Goal: Task Accomplishment & Management: Use online tool/utility

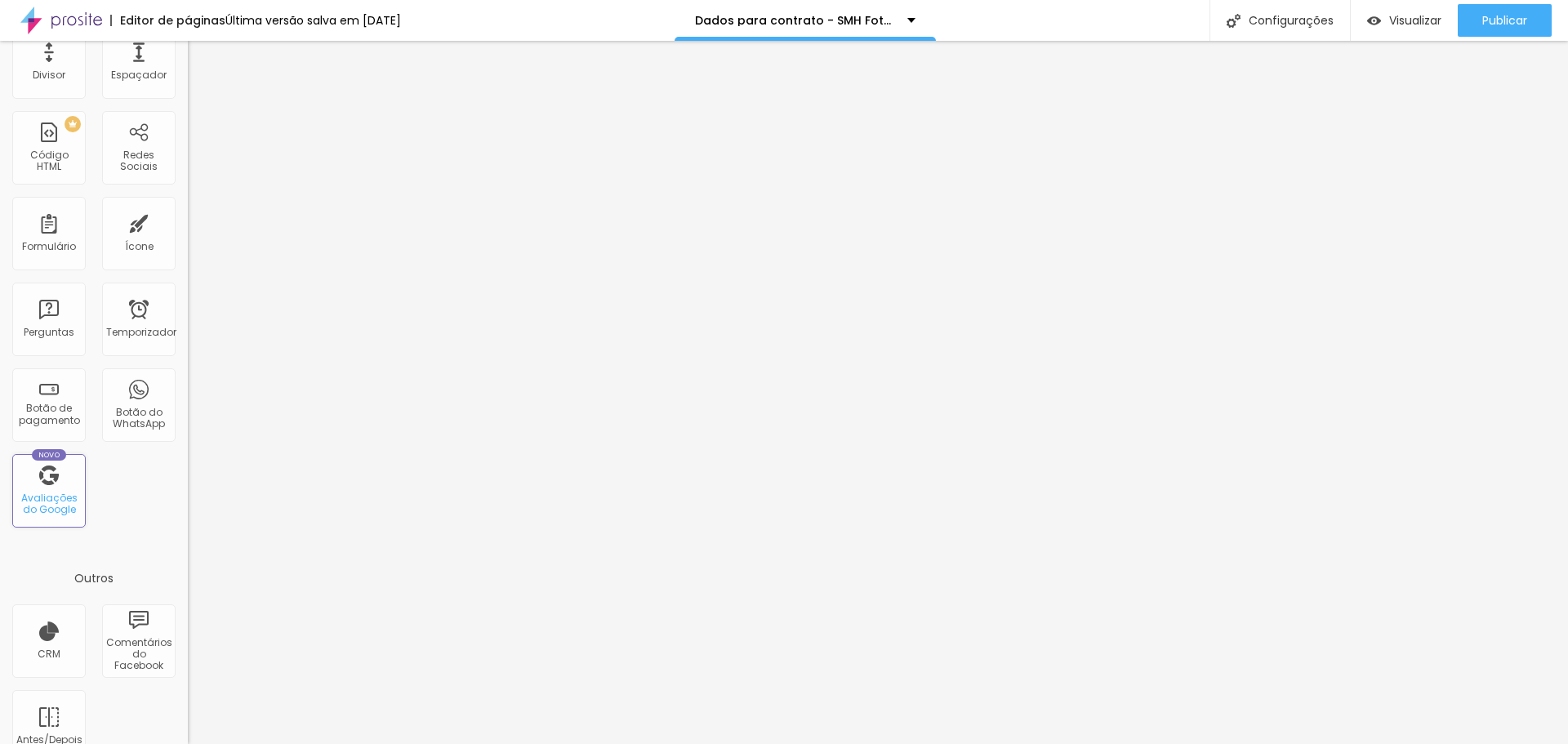
scroll to position [359, 0]
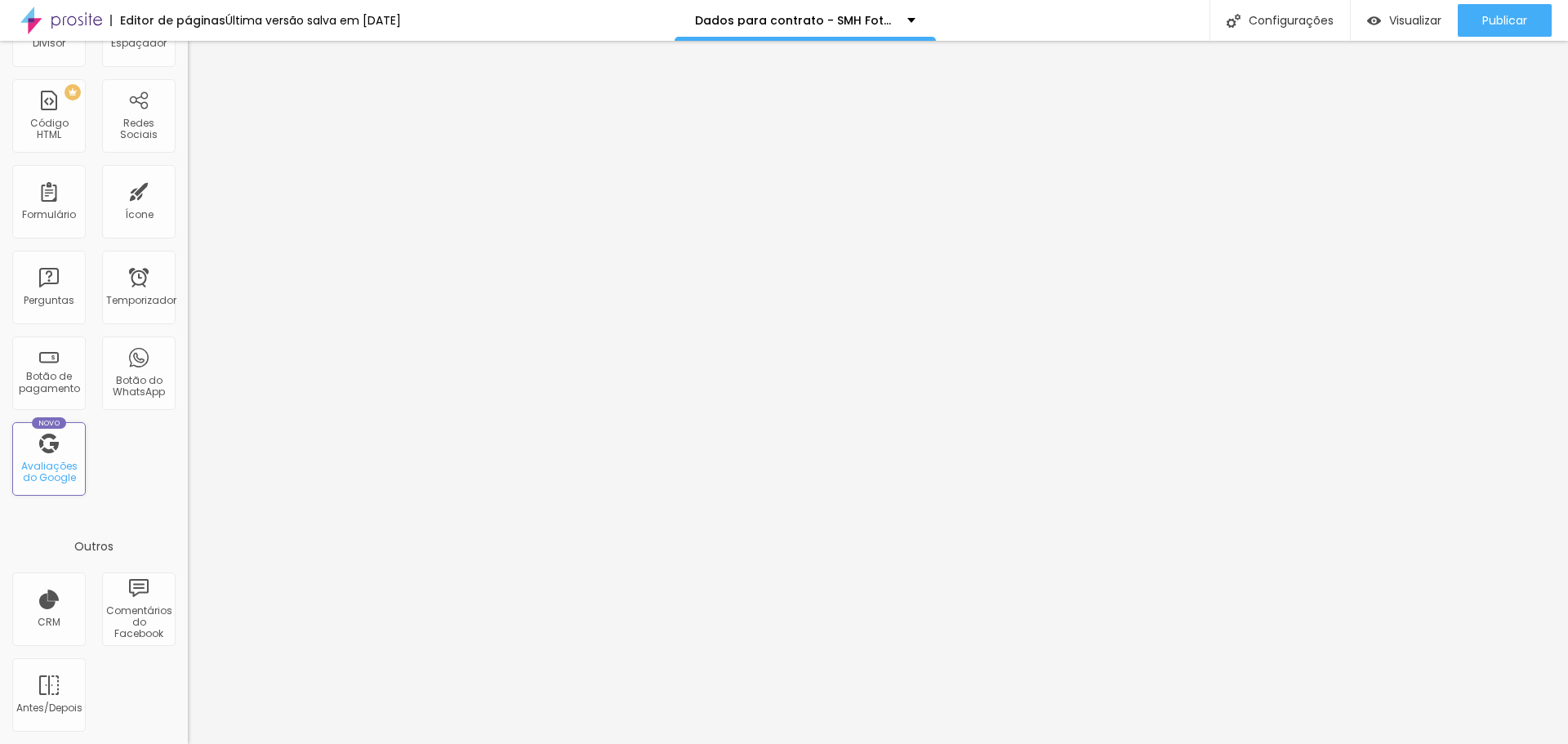
click at [41, 452] on div "Novo Avaliações do Google" at bounding box center [49, 459] width 73 height 73
click at [39, 454] on div "Novo Avaliações do Google" at bounding box center [49, 459] width 73 height 73
click at [52, 478] on font "Avaliações do Google" at bounding box center [50, 472] width 56 height 26
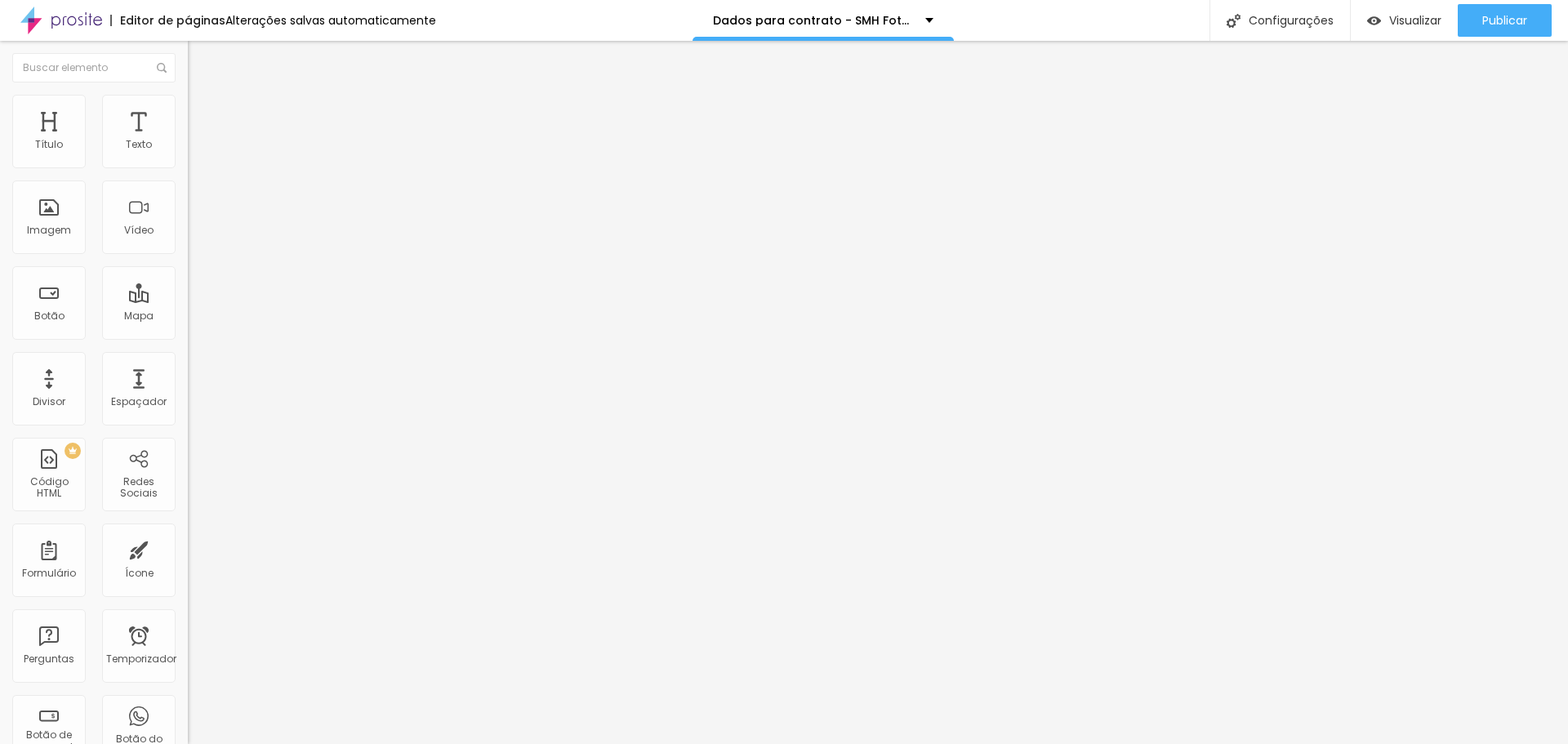
click at [188, 326] on input at bounding box center [299, 334] width 222 height 16
type input "SMH FOTOGRAFIA"
click at [188, 326] on input "SMH FOTOGRAFIA" at bounding box center [299, 334] width 222 height 16
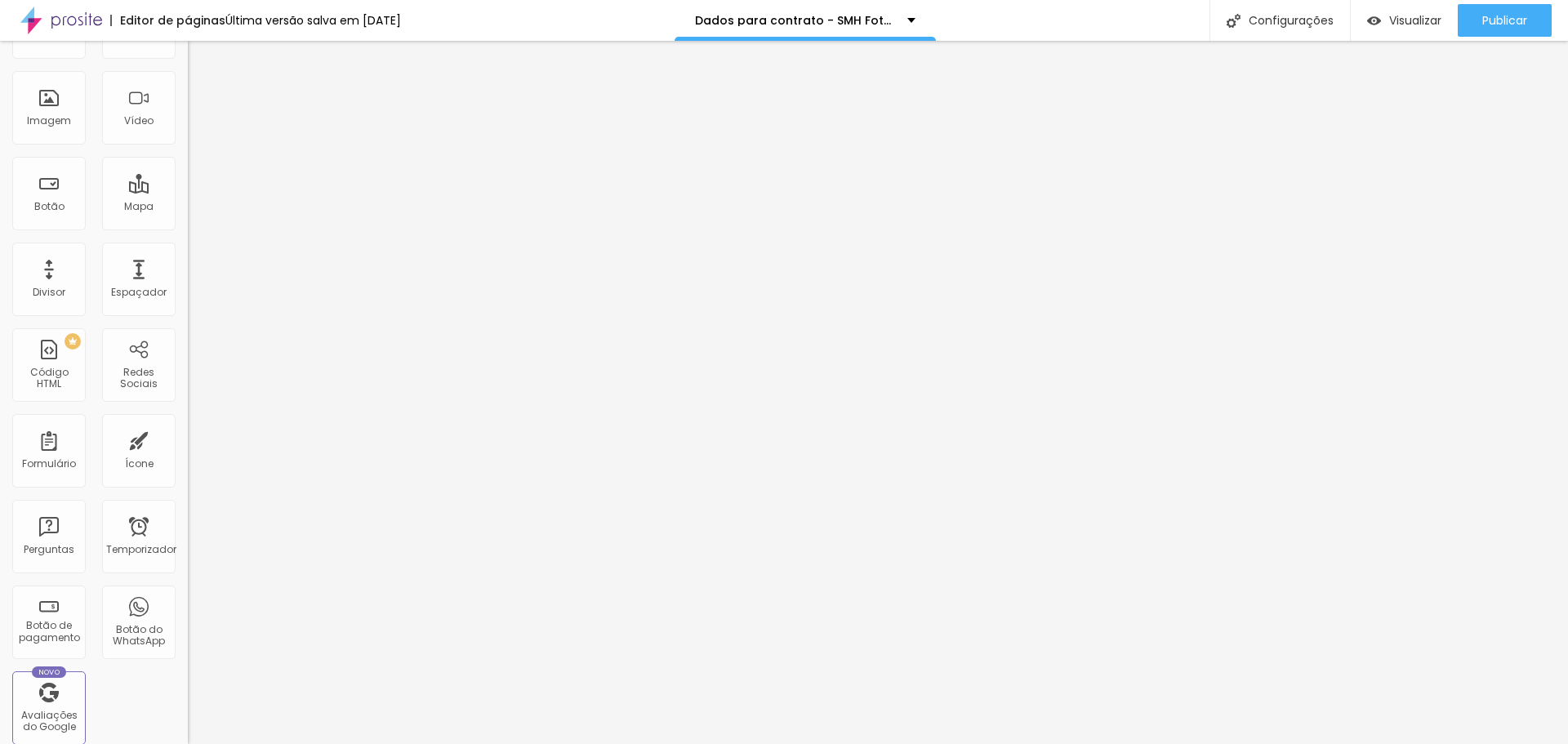
scroll to position [359, 0]
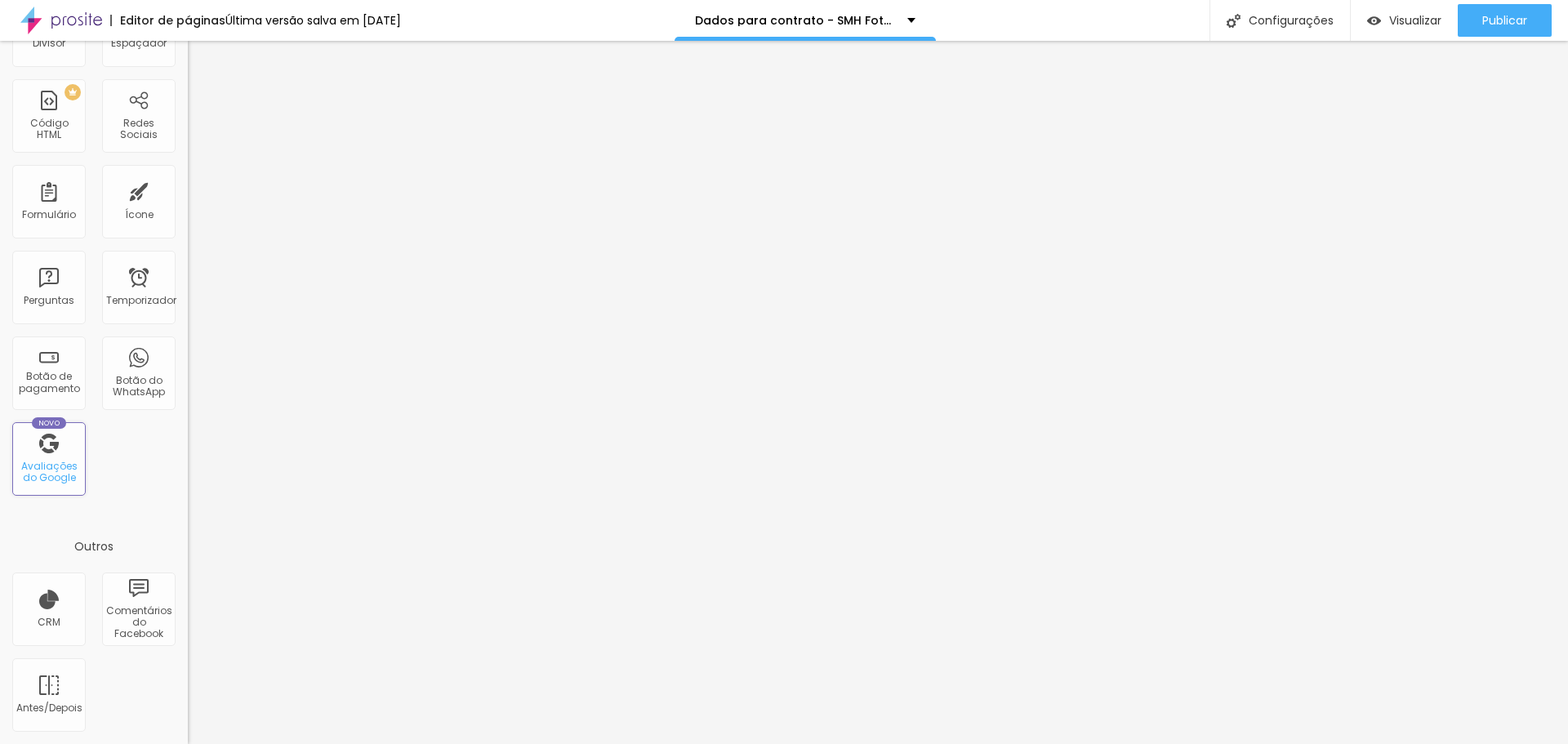
click at [54, 456] on div "Novo Avaliações do Google" at bounding box center [49, 459] width 73 height 73
click at [50, 473] on font "Avaliações do Google" at bounding box center [50, 472] width 56 height 26
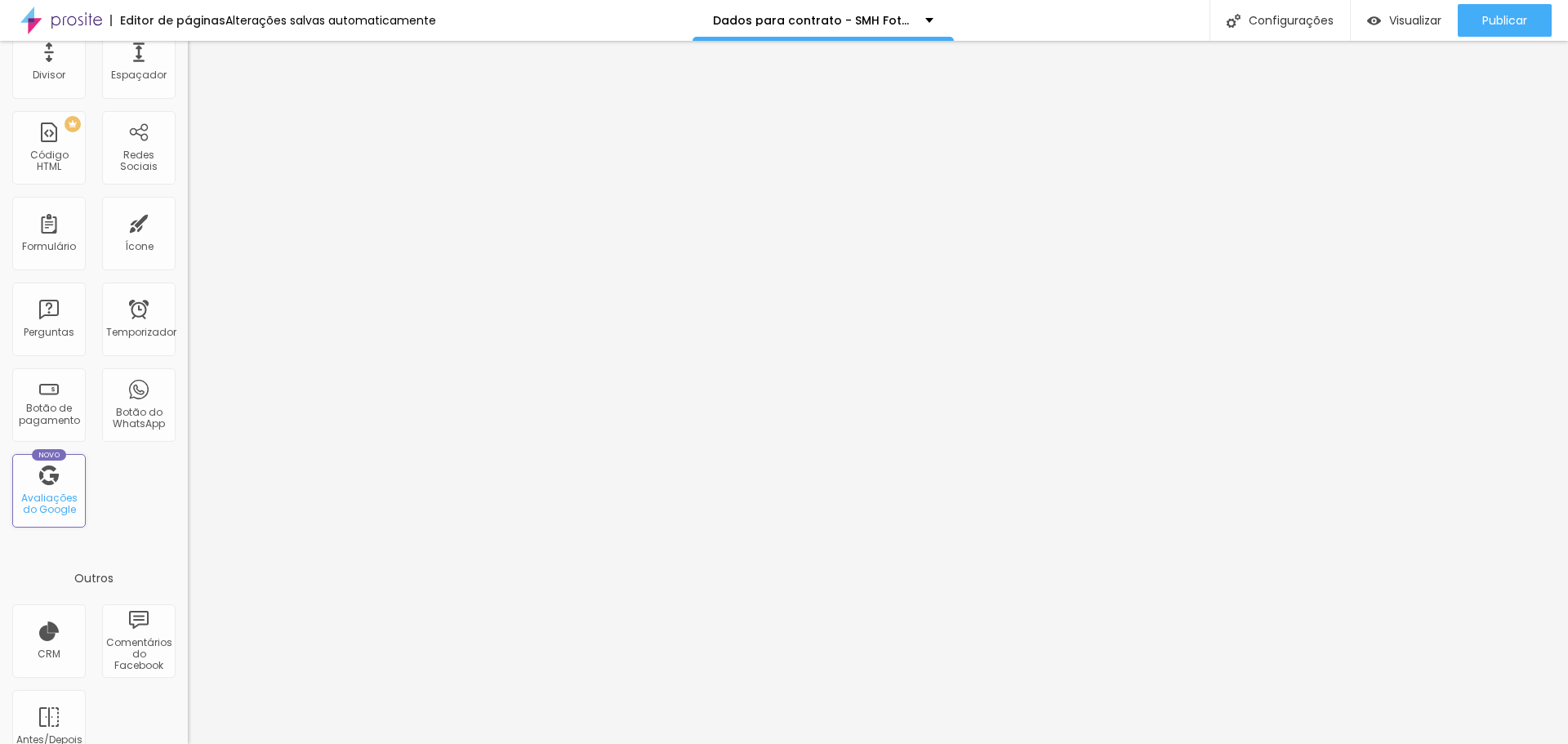
scroll to position [0, 0]
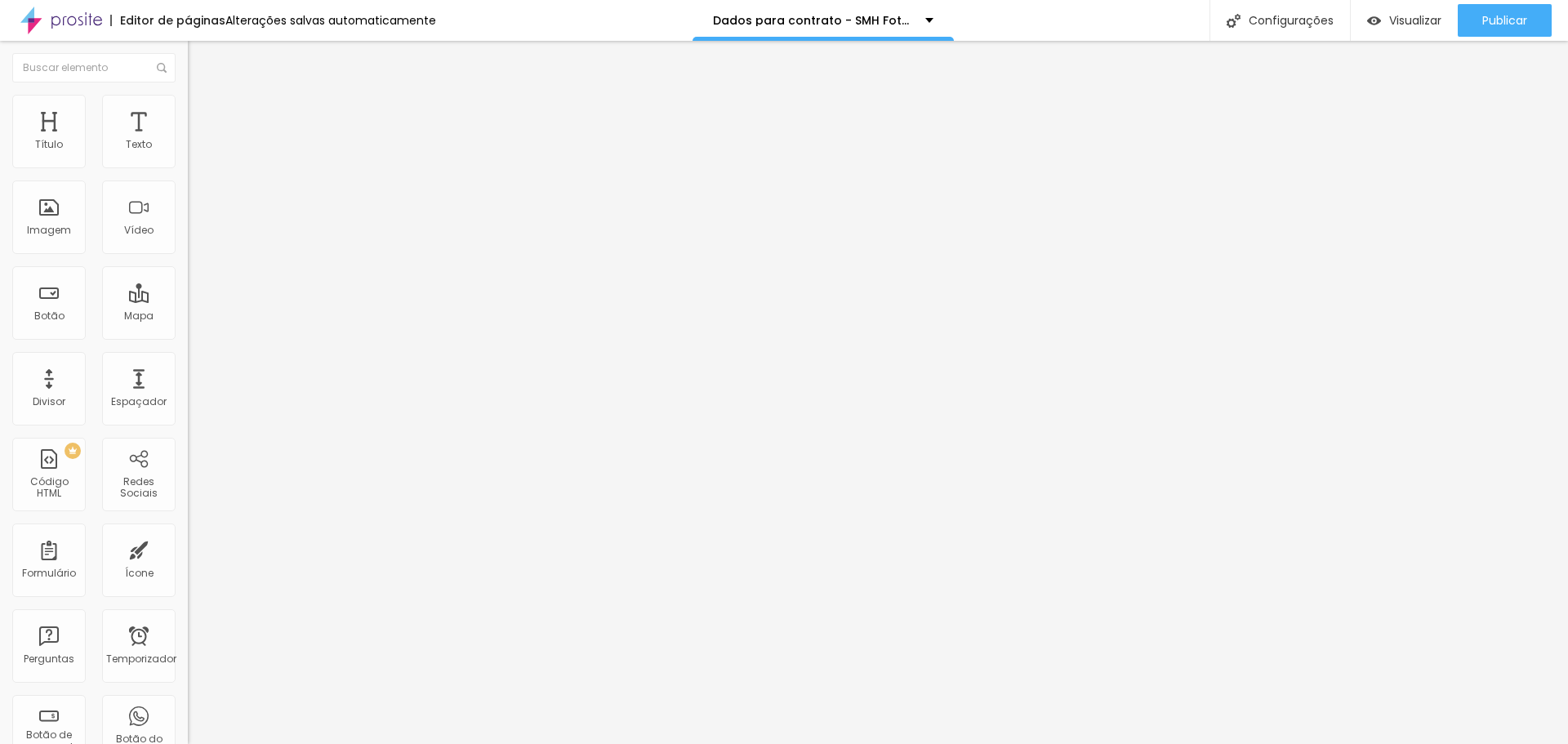
click at [188, 326] on input at bounding box center [299, 334] width 222 height 16
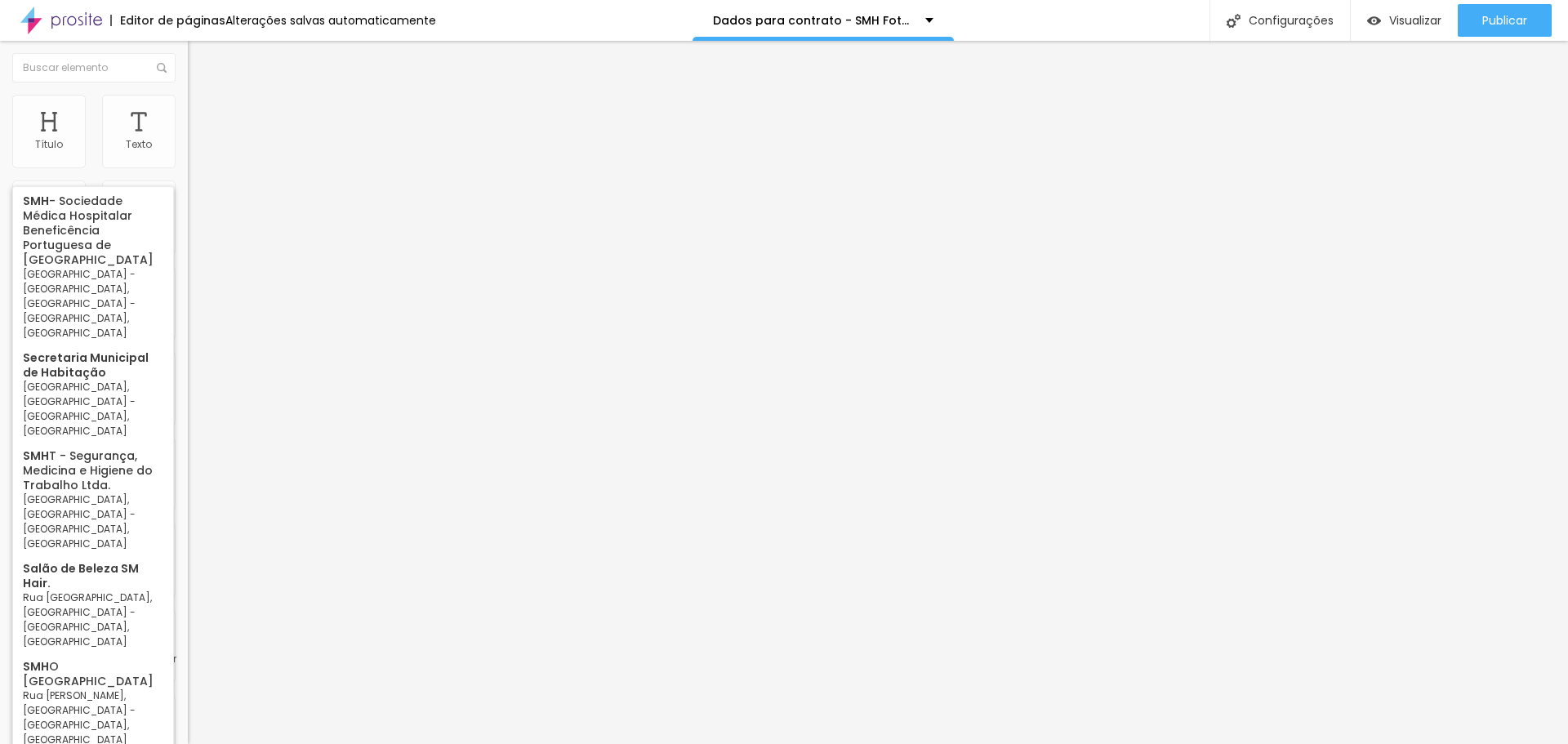
click at [188, 326] on input "SMH" at bounding box center [299, 334] width 222 height 16
drag, startPoint x: 95, startPoint y: 172, endPoint x: 4, endPoint y: 182, distance: 91.5
click at [188, 181] on div "Encontre sua empresa SMH Procure o perfil da empresa pelo nome. Exibir informaç…" at bounding box center [282, 334] width 188 height 413
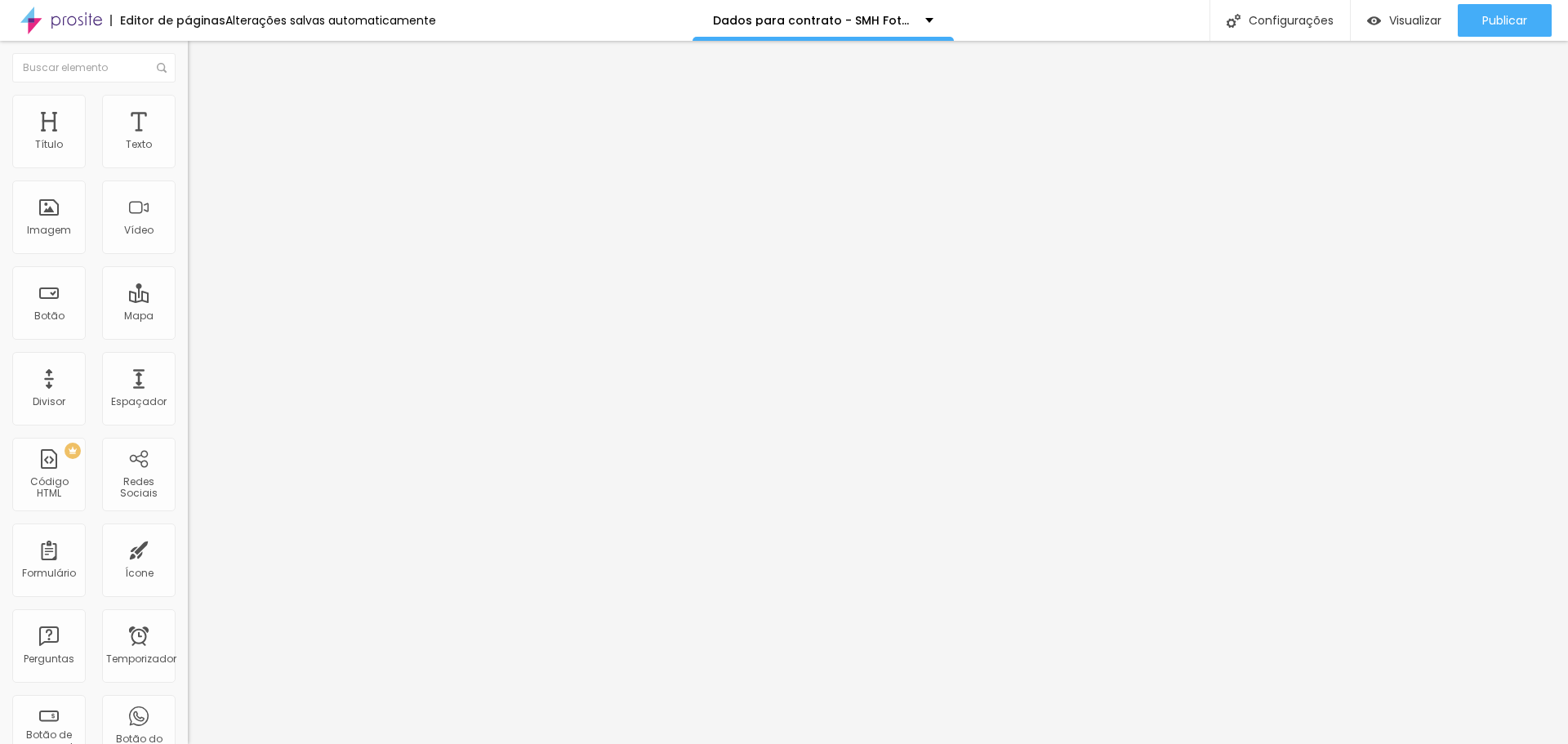
type input "smh fo"
